Goal: Task Accomplishment & Management: Complete application form

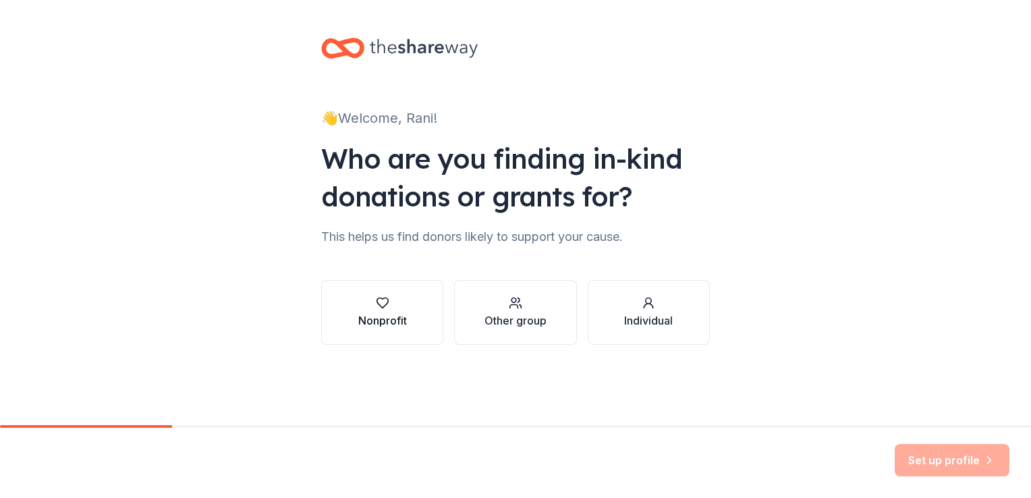
click at [376, 320] on div "Nonprofit" at bounding box center [382, 320] width 49 height 16
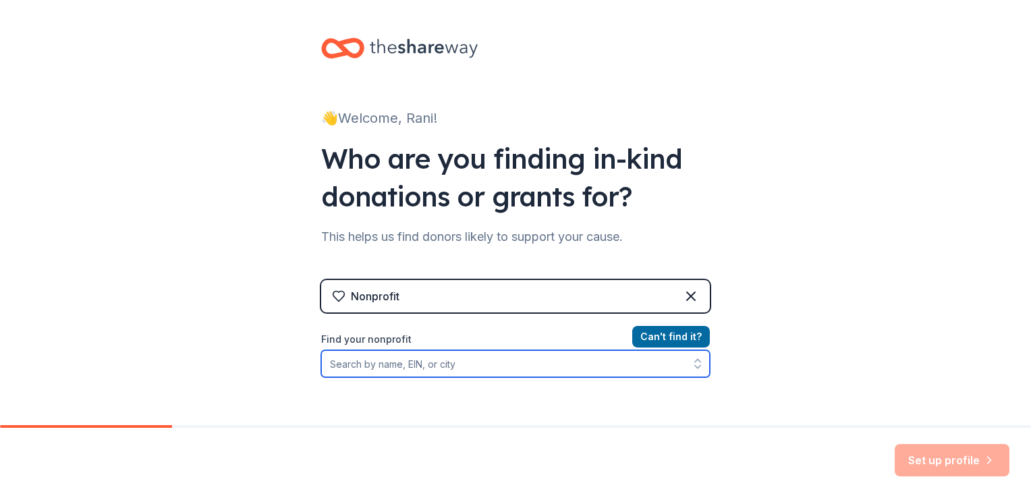
click at [447, 368] on input "Find your nonprofit" at bounding box center [515, 363] width 389 height 27
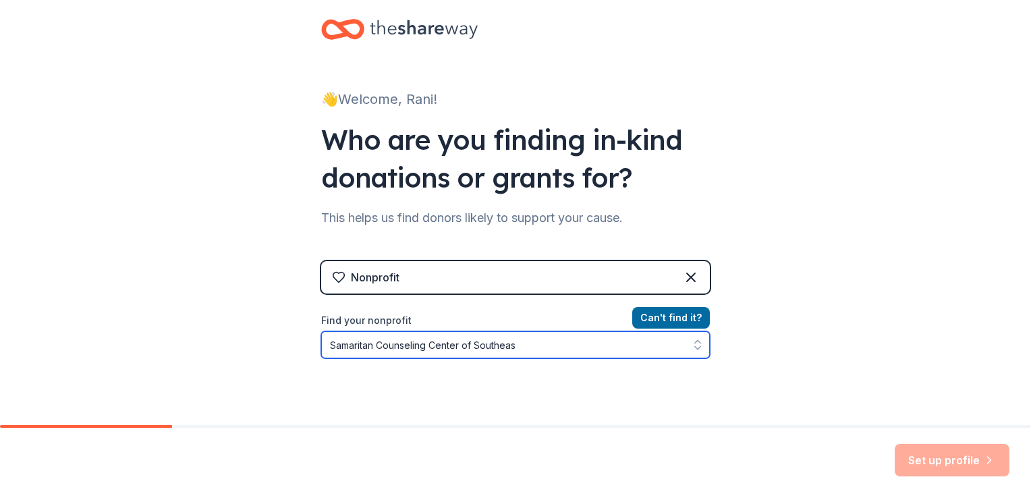
type input "Samaritan Counseling Center of Southeast"
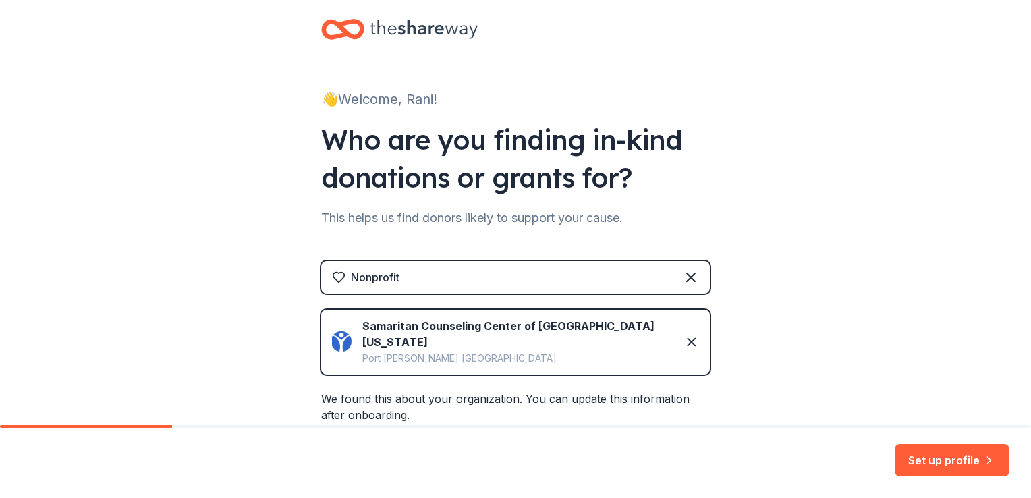
click at [770, 355] on div "👋 Welcome, Rani! Who are you finding in-kind donations or grants for? This help…" at bounding box center [515, 332] width 1031 height 703
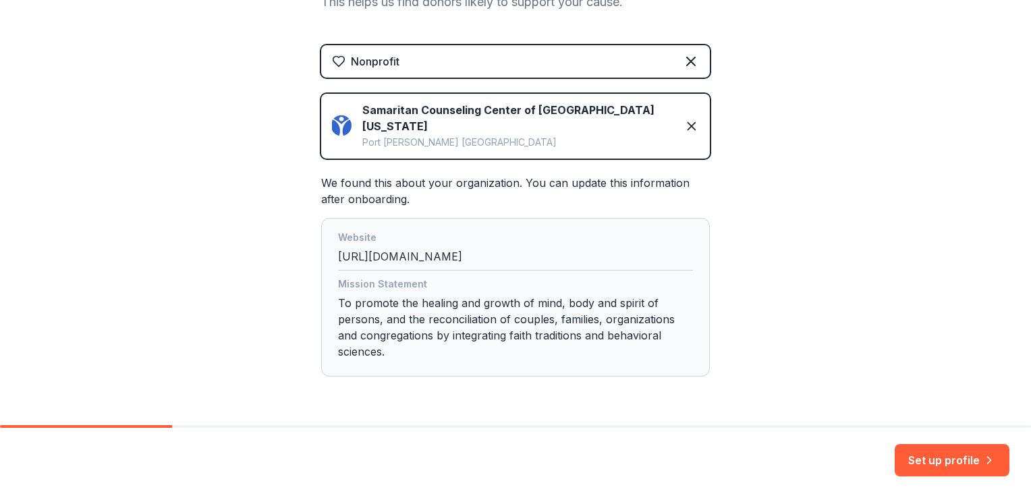
scroll to position [261, 0]
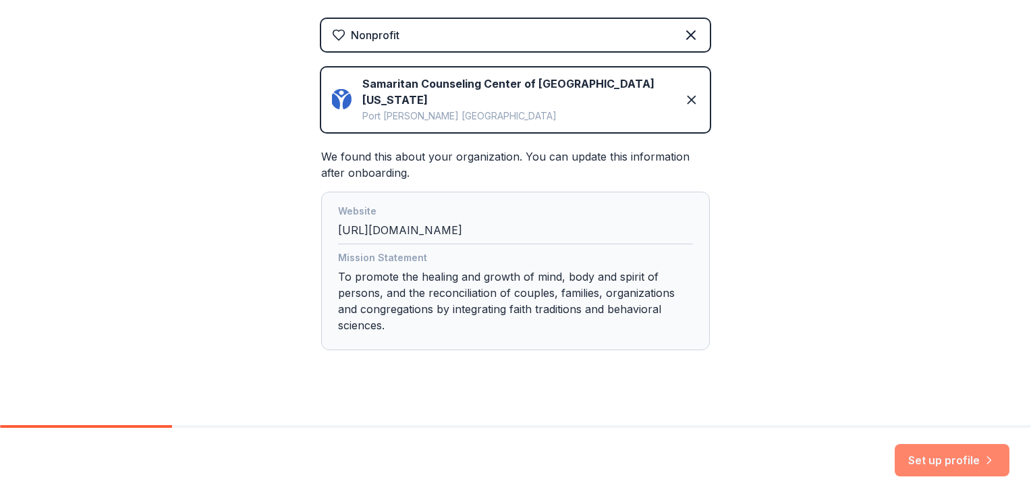
click at [932, 463] on button "Set up profile" at bounding box center [952, 460] width 115 height 32
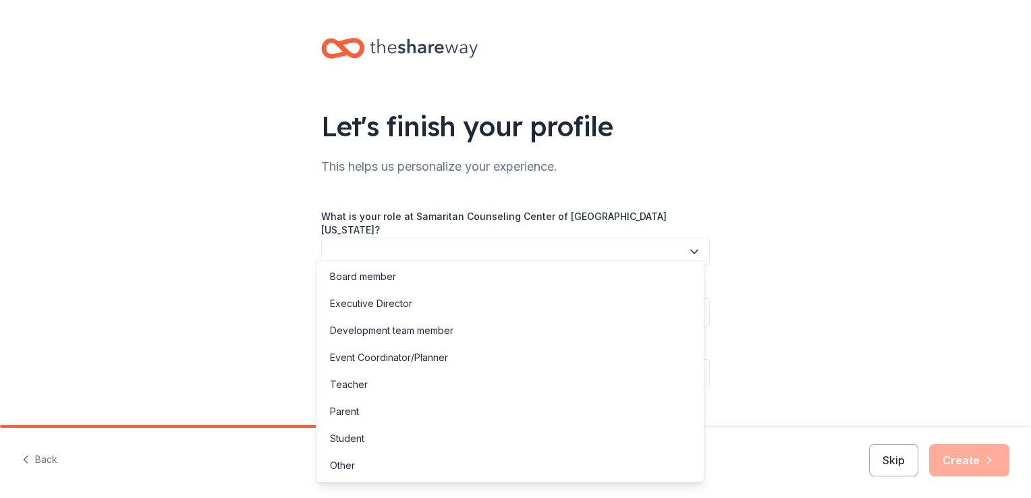
click at [628, 244] on button "button" at bounding box center [515, 252] width 389 height 28
click at [453, 307] on div "Executive Director" at bounding box center [510, 303] width 382 height 27
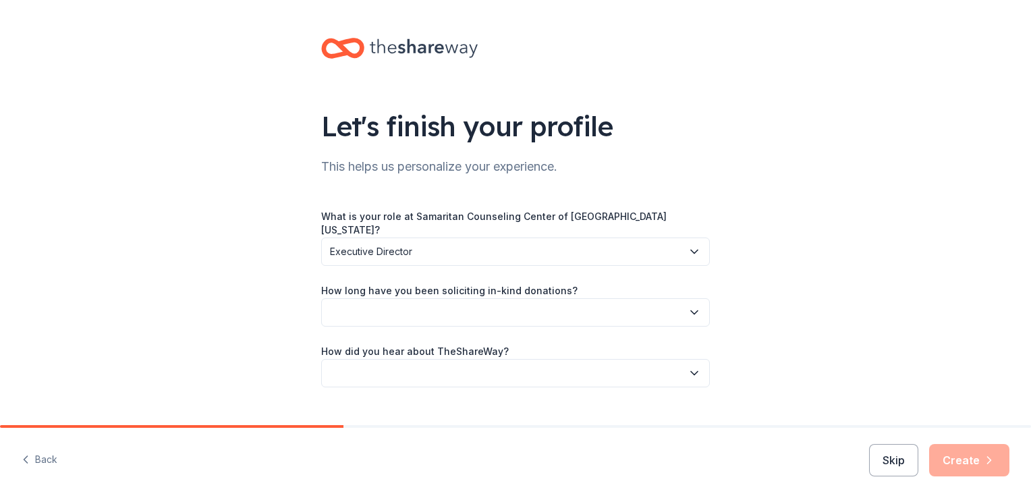
click at [491, 298] on button "button" at bounding box center [515, 312] width 389 height 28
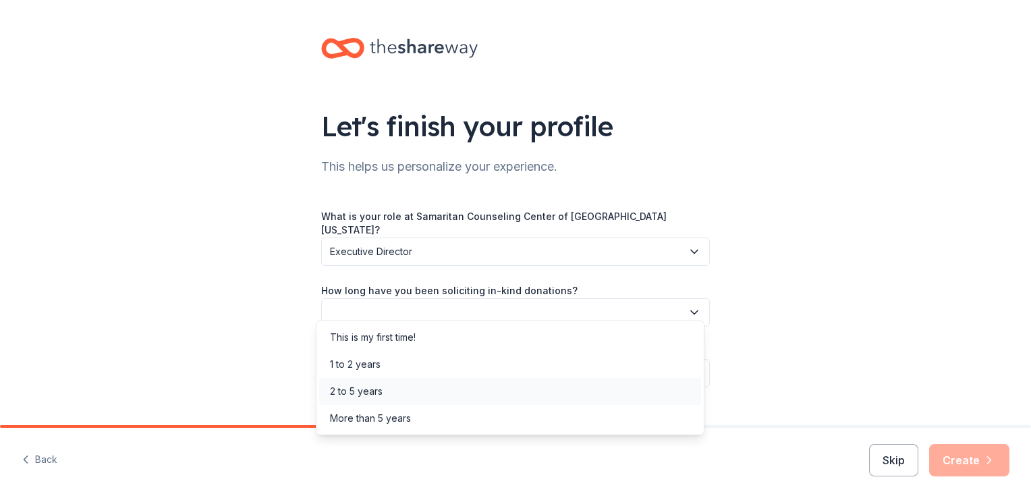
click at [420, 397] on div "2 to 5 years" at bounding box center [510, 391] width 382 height 27
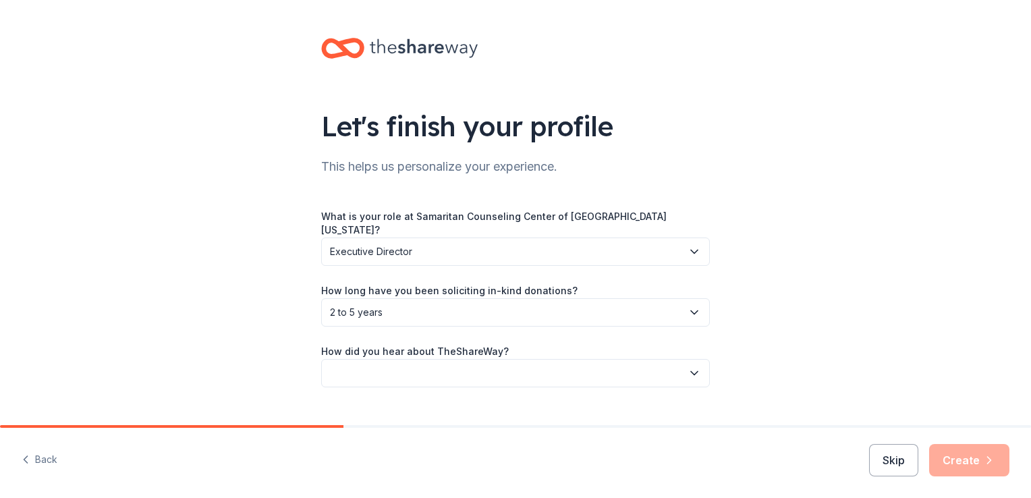
click at [461, 304] on span "2 to 5 years" at bounding box center [506, 312] width 352 height 16
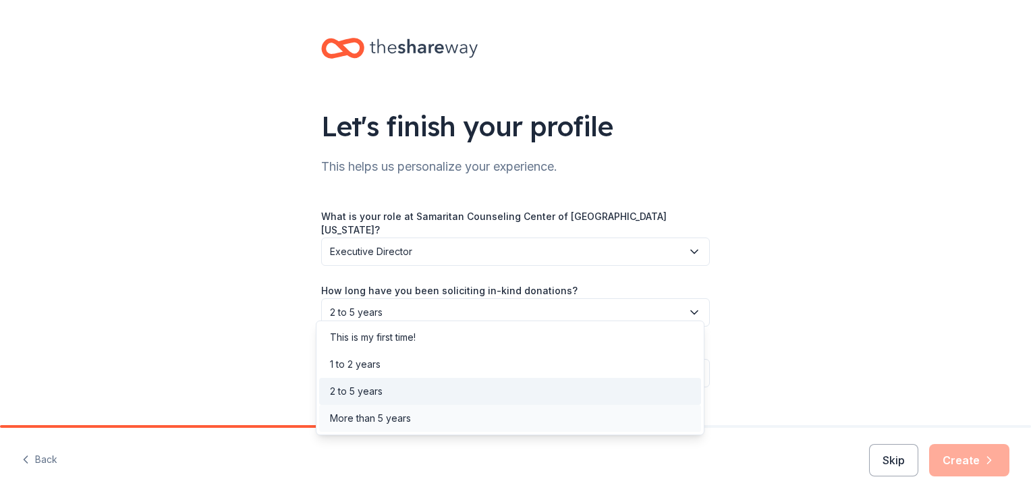
click at [380, 414] on div "More than 5 years" at bounding box center [370, 418] width 81 height 16
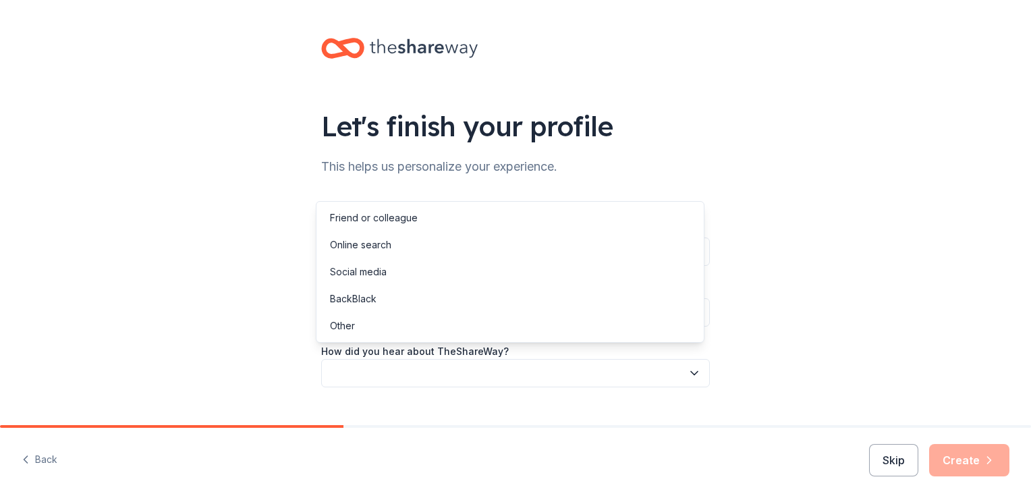
click at [437, 359] on button "button" at bounding box center [515, 373] width 389 height 28
click at [449, 221] on div "Friend or colleague" at bounding box center [510, 217] width 382 height 27
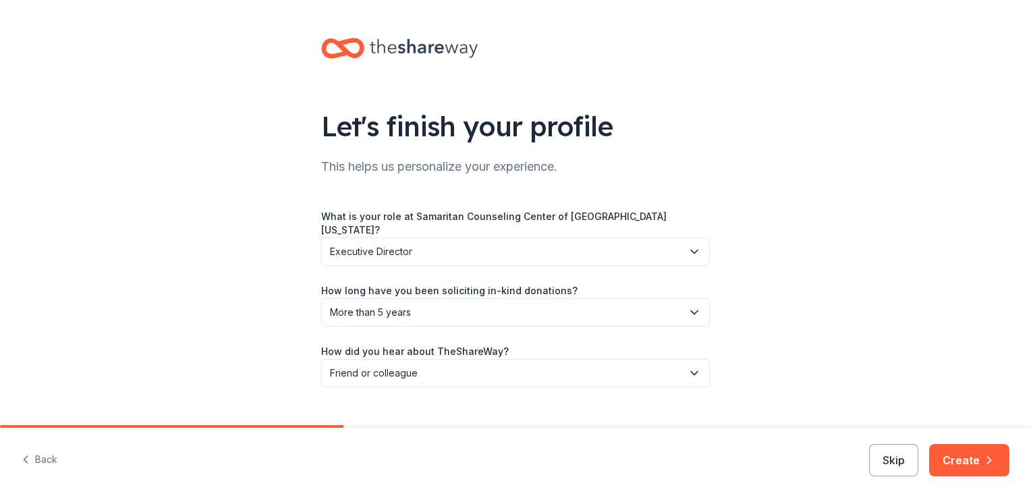
click at [889, 339] on div "Let's finish your profile This helps us personalize your experience. What is yo…" at bounding box center [515, 226] width 1031 height 452
click at [980, 466] on button "Create" at bounding box center [969, 460] width 80 height 32
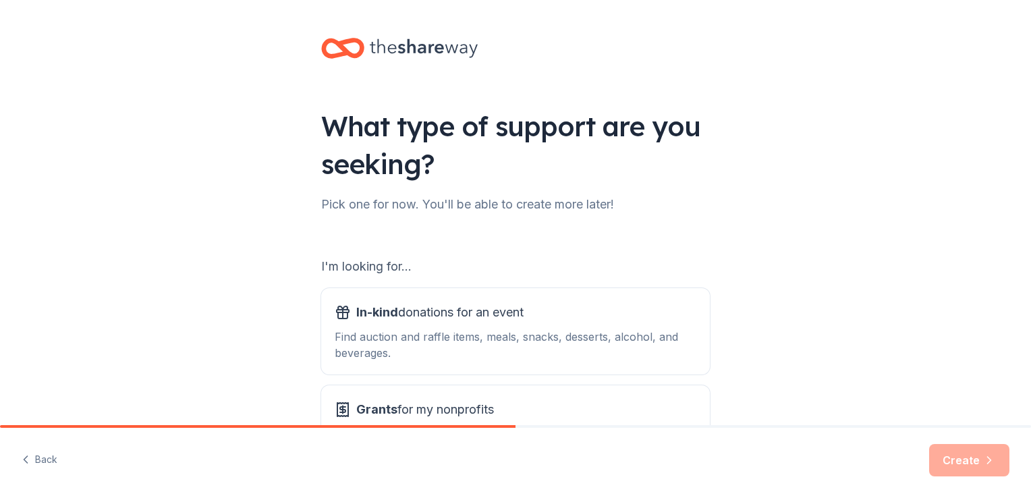
click at [754, 239] on div "What type of support are you seeking? Pick one for now. You'll be able to creat…" at bounding box center [515, 272] width 1031 height 545
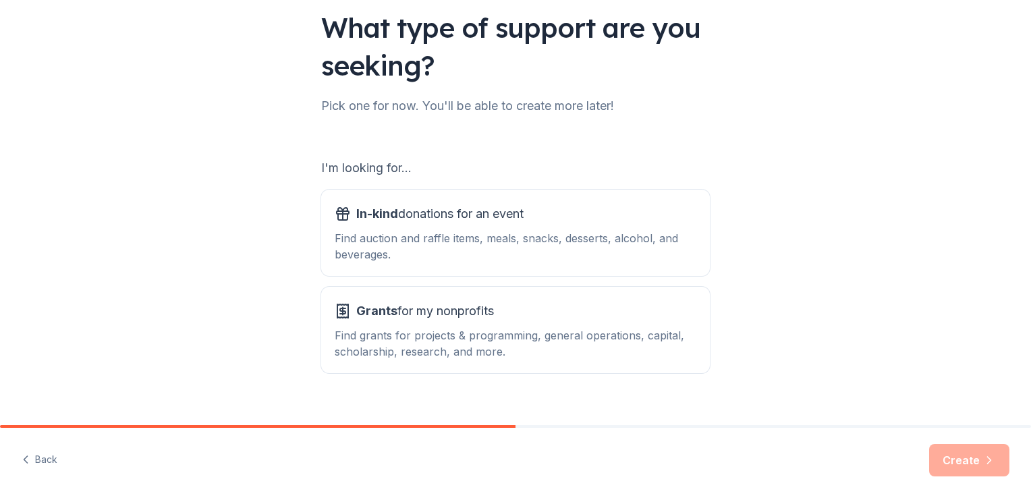
scroll to position [119, 0]
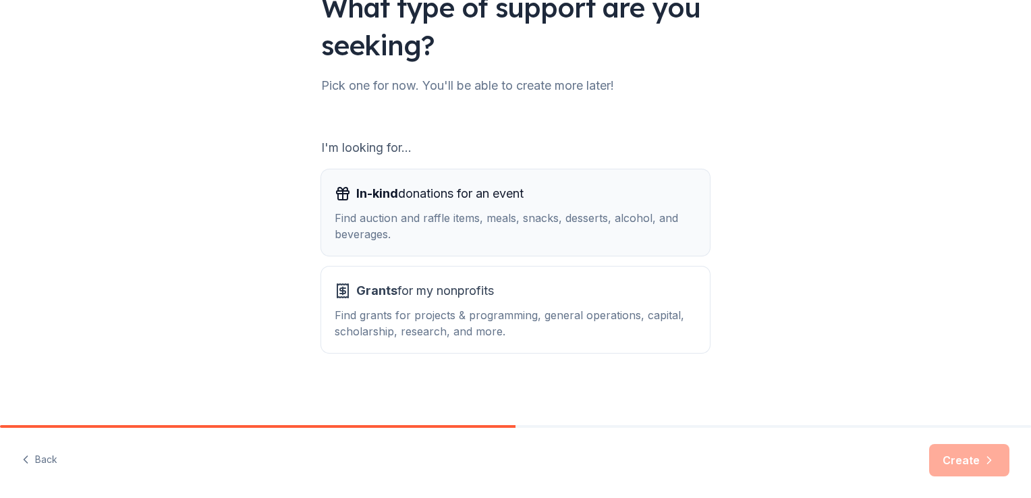
click at [428, 217] on div "Find auction and raffle items, meals, snacks, desserts, alcohol, and beverages." at bounding box center [516, 226] width 362 height 32
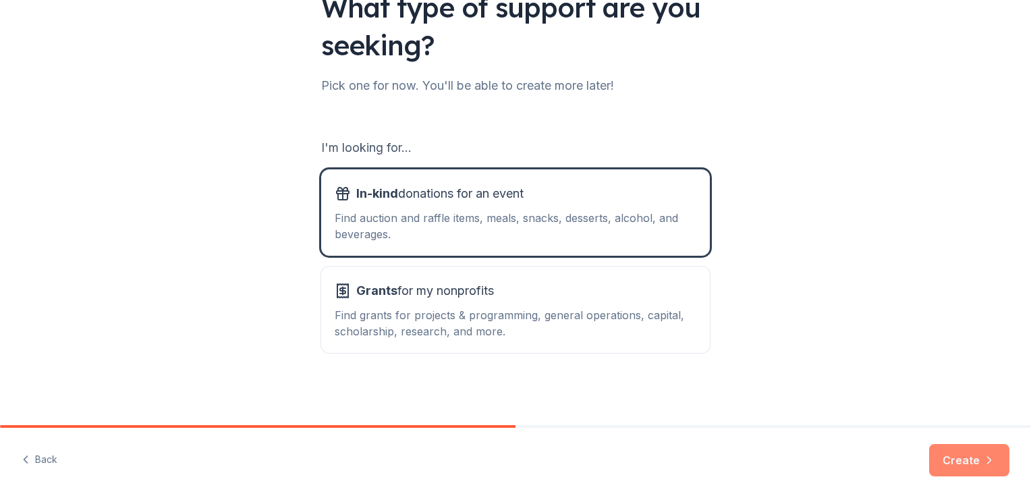
click at [937, 468] on button "Create" at bounding box center [969, 460] width 80 height 32
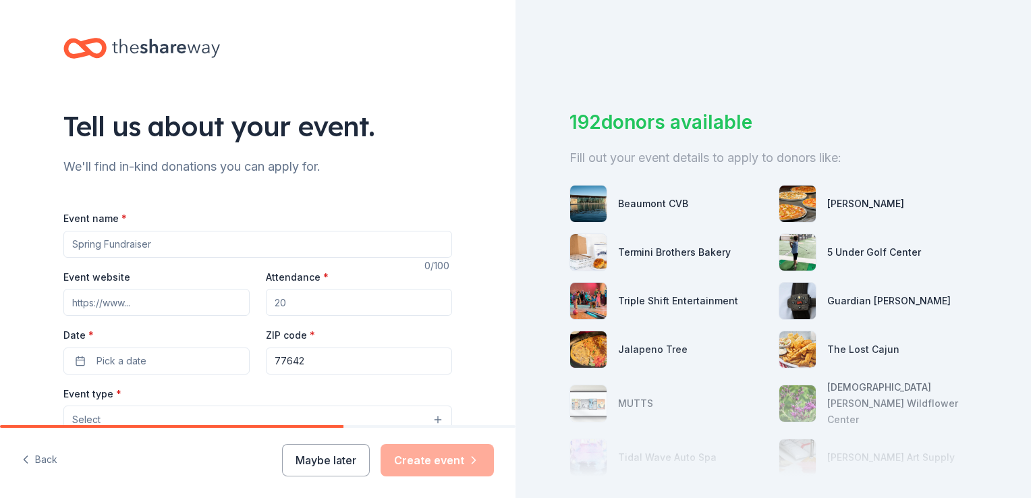
click at [964, 123] on div "192 donors available" at bounding box center [773, 122] width 408 height 28
click at [352, 245] on input "Event name *" at bounding box center [257, 244] width 389 height 27
type input "Not So Newlywed Game"
click at [308, 472] on button "Maybe later" at bounding box center [326, 460] width 88 height 32
click at [316, 459] on button "Maybe later" at bounding box center [326, 460] width 88 height 32
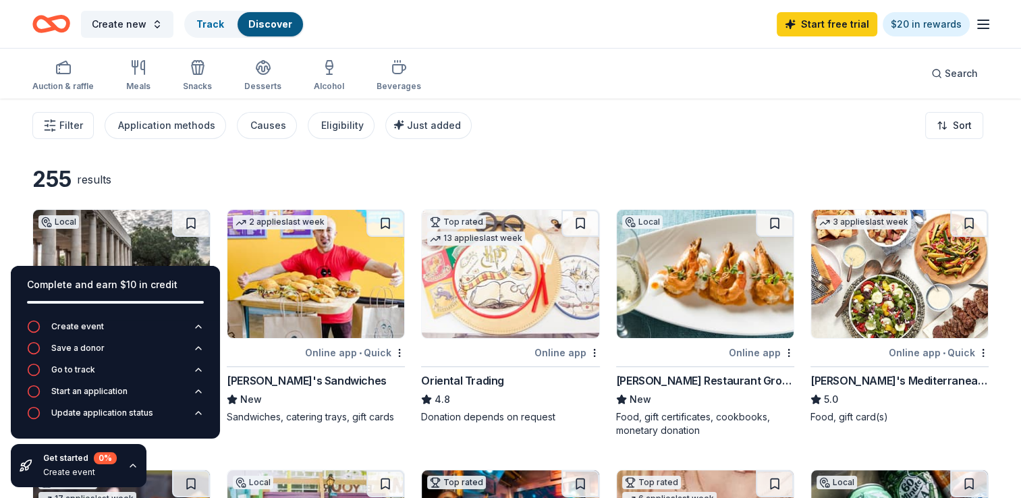
click at [653, 130] on div "Filter Application methods Causes Eligibility Just added Sort" at bounding box center [510, 126] width 1021 height 54
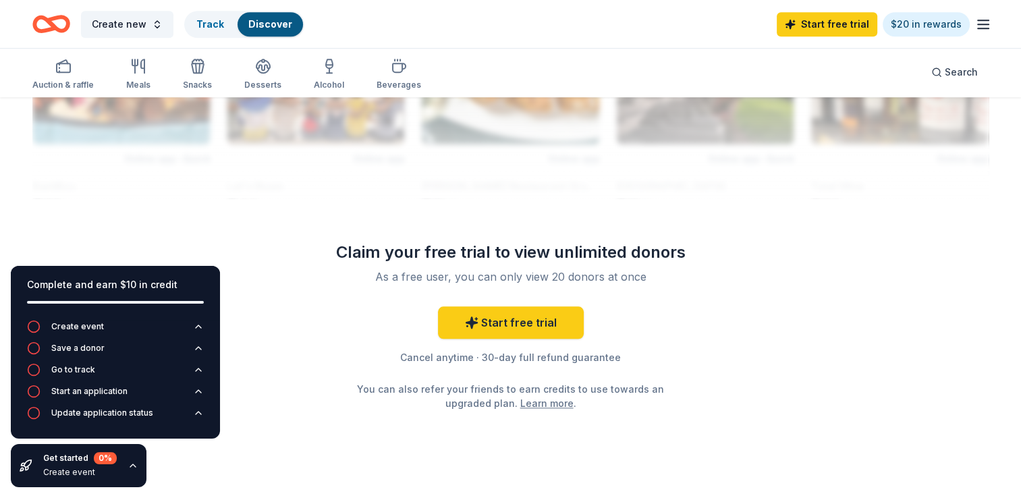
scroll to position [1242, 0]
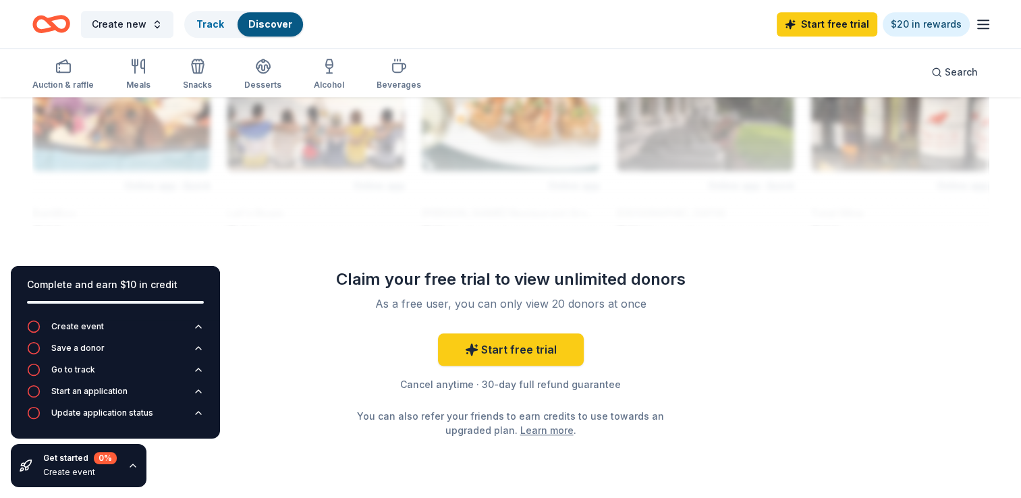
click at [982, 28] on icon "button" at bounding box center [983, 24] width 16 height 16
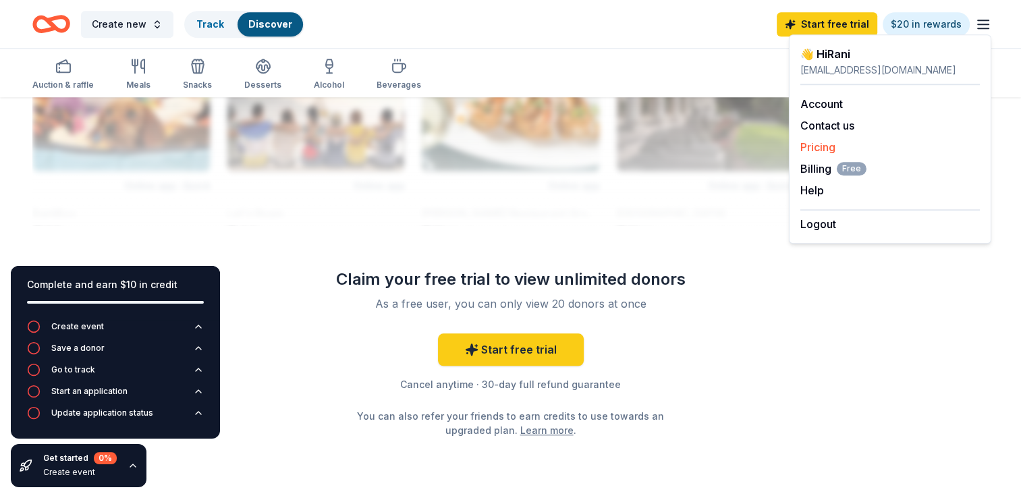
click at [811, 150] on link "Pricing" at bounding box center [817, 146] width 35 height 13
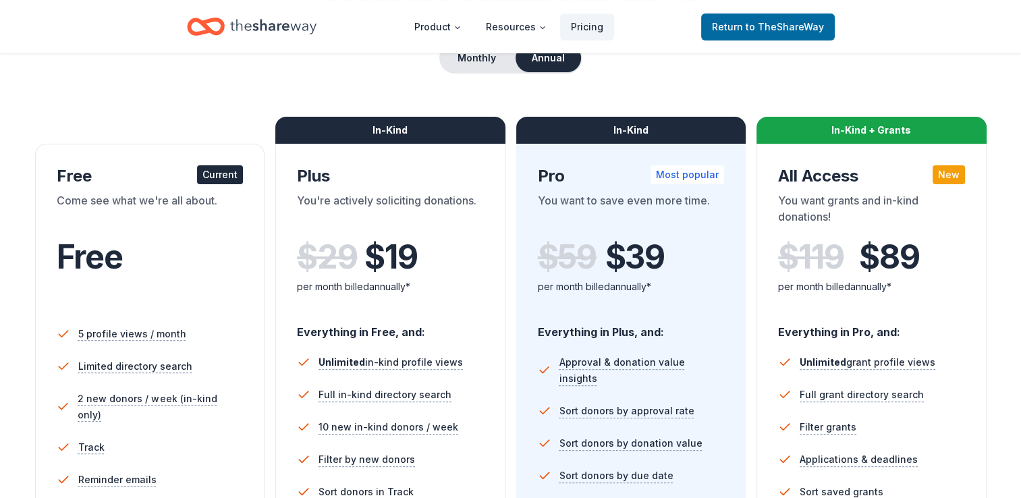
scroll to position [108, 0]
